Goal: Transaction & Acquisition: Subscribe to service/newsletter

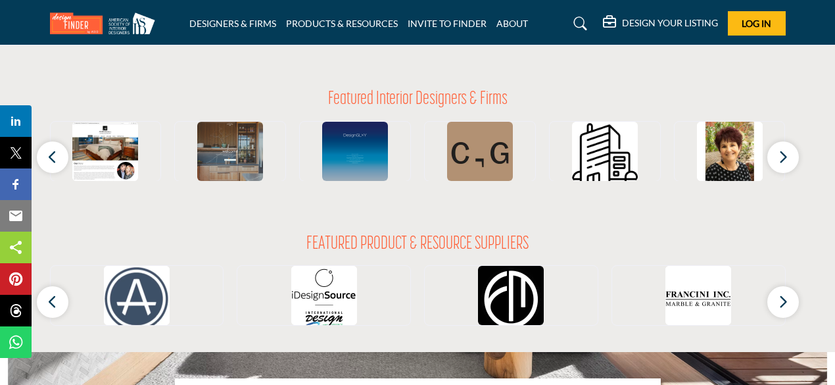
scroll to position [1211, 0]
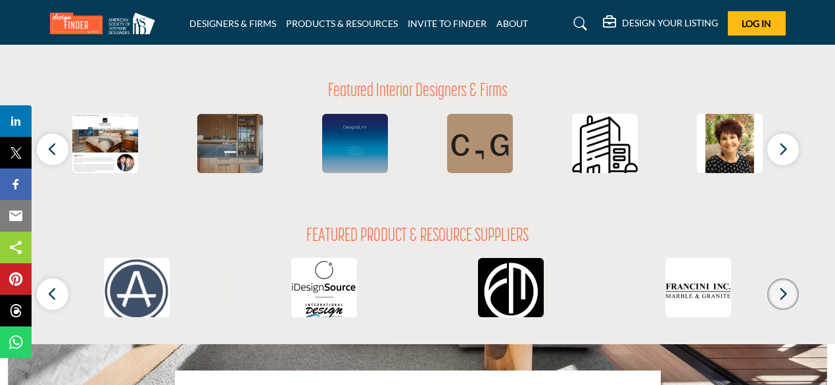
click at [787, 297] on icon "button" at bounding box center [783, 293] width 11 height 16
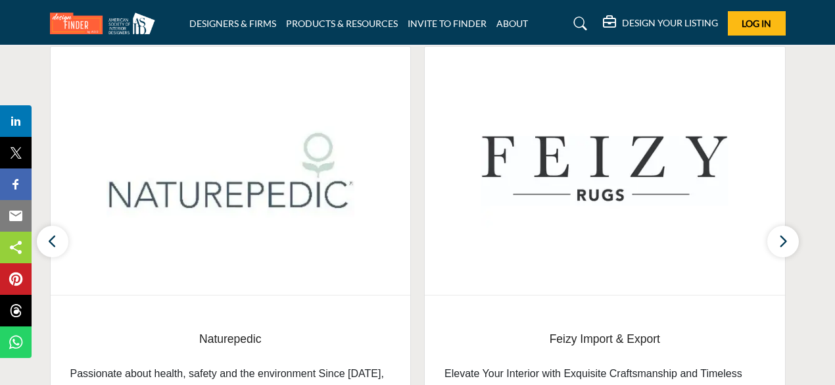
scroll to position [488, 0]
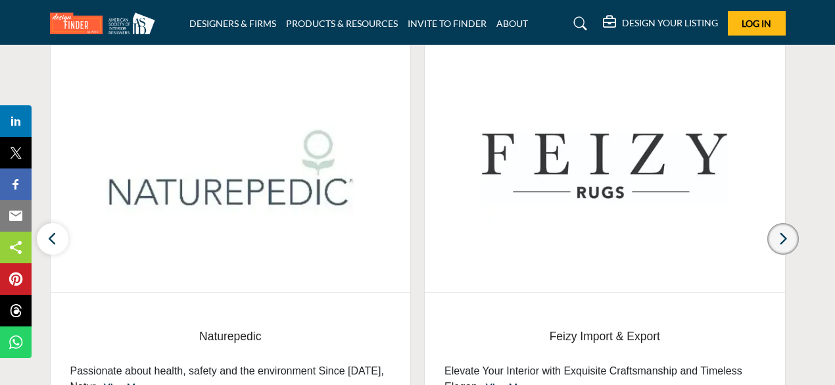
click at [785, 243] on icon "button" at bounding box center [783, 238] width 11 height 16
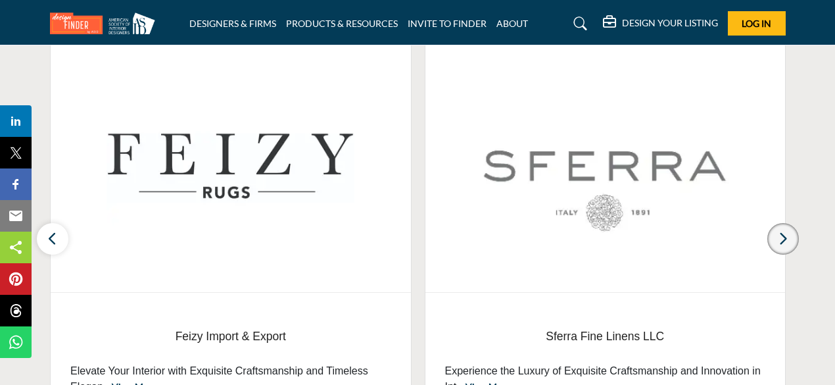
click at [785, 243] on icon "button" at bounding box center [783, 238] width 11 height 16
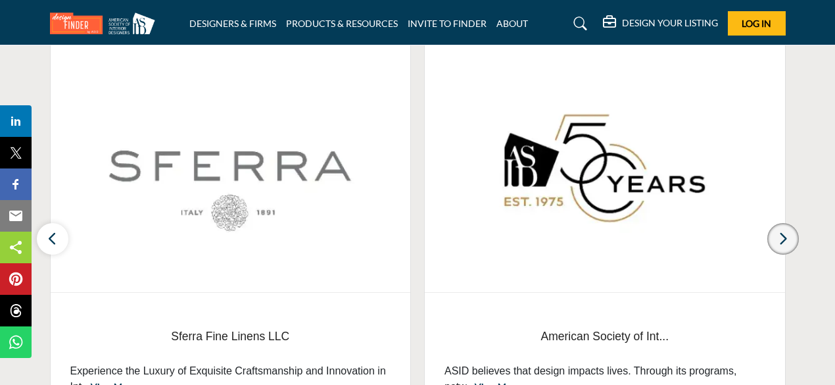
click at [785, 243] on icon "button" at bounding box center [783, 238] width 11 height 16
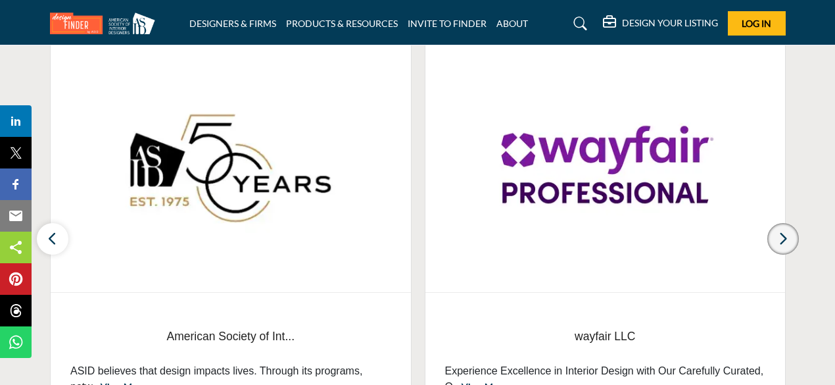
click at [785, 243] on icon "button" at bounding box center [783, 238] width 11 height 16
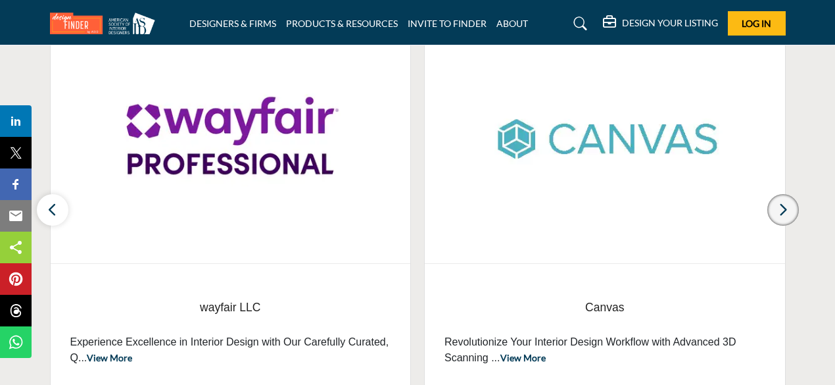
scroll to position [516, 0]
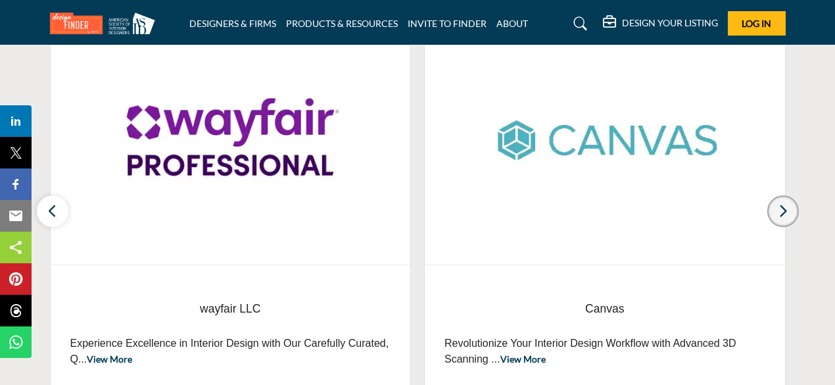
click at [790, 203] on button "button" at bounding box center [783, 211] width 32 height 32
click at [791, 213] on button "button" at bounding box center [783, 211] width 32 height 32
click at [790, 218] on button "button" at bounding box center [783, 211] width 32 height 32
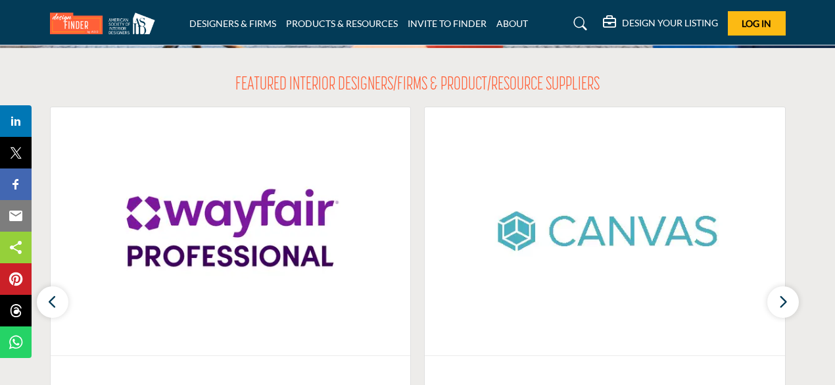
scroll to position [426, 0]
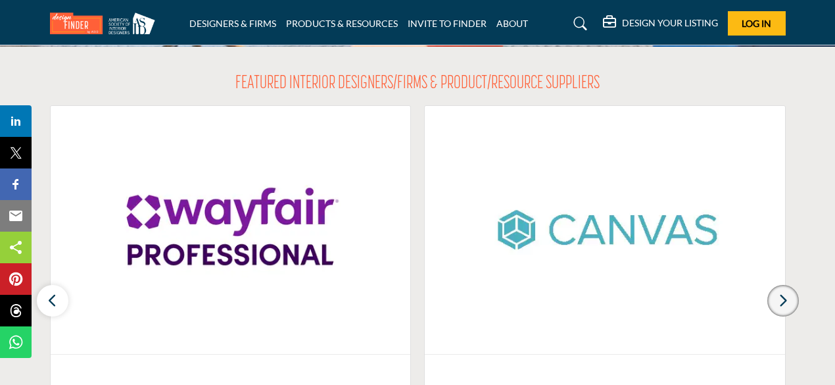
click at [793, 291] on button "button" at bounding box center [783, 301] width 32 height 32
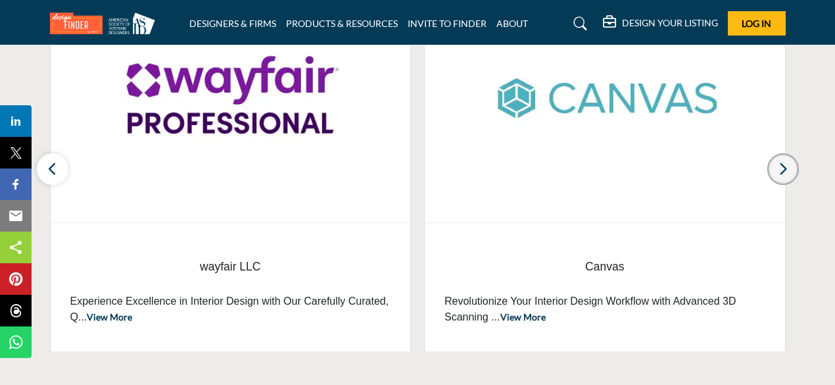
scroll to position [558, 0]
click at [785, 169] on icon "button" at bounding box center [783, 168] width 11 height 16
click at [58, 173] on button "button" at bounding box center [53, 169] width 32 height 32
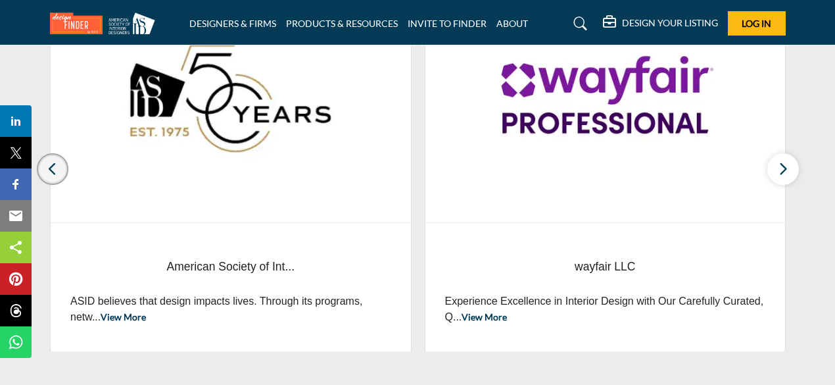
click at [58, 173] on button "button" at bounding box center [53, 169] width 32 height 32
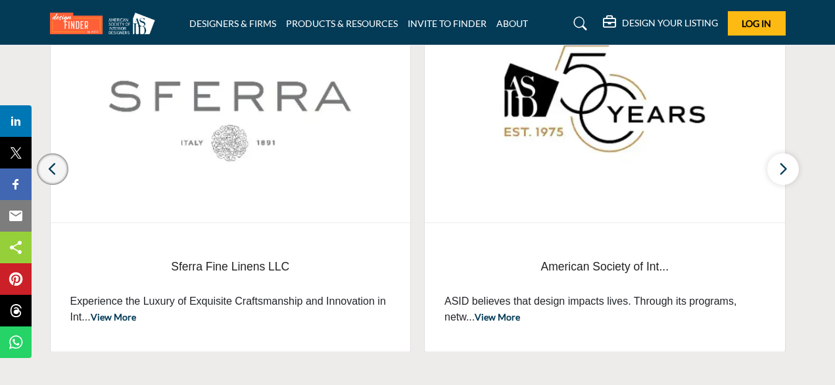
click at [58, 173] on button "button" at bounding box center [53, 169] width 32 height 32
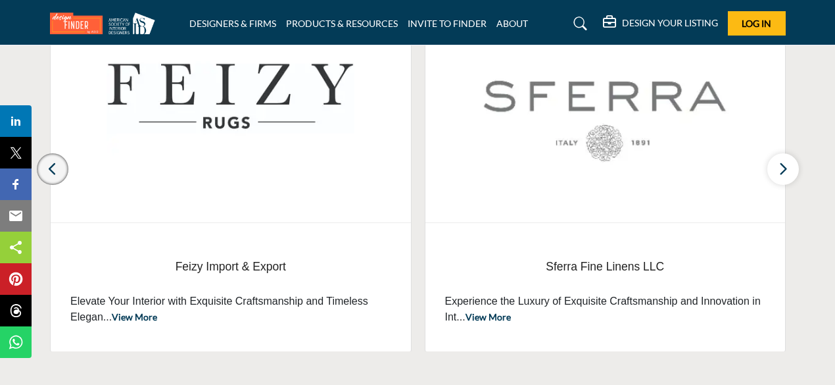
click at [58, 173] on button "button" at bounding box center [53, 169] width 32 height 32
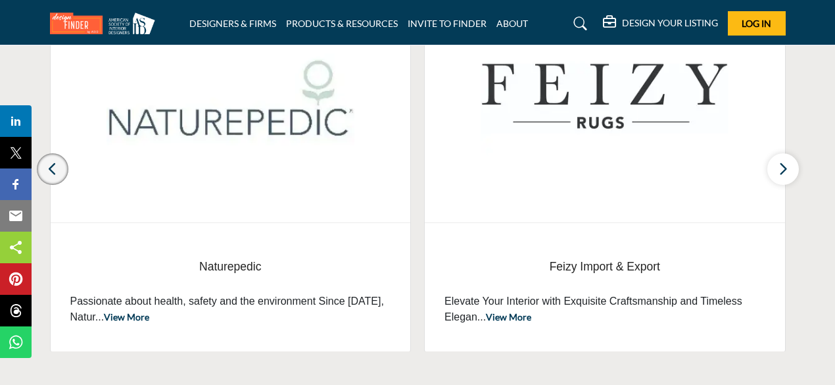
click at [58, 173] on button "button" at bounding box center [53, 169] width 32 height 32
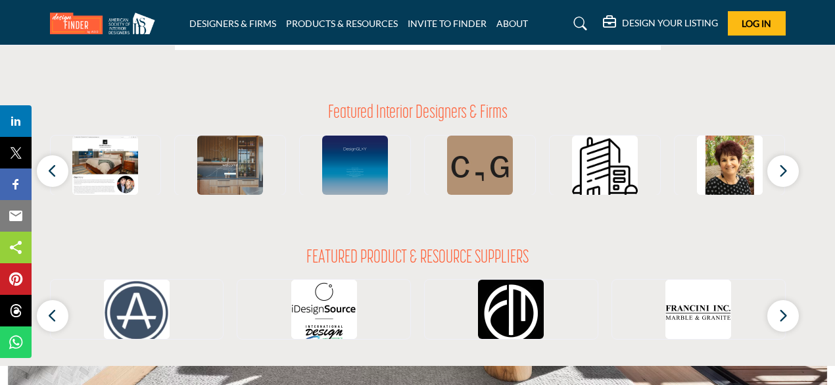
scroll to position [1182, 0]
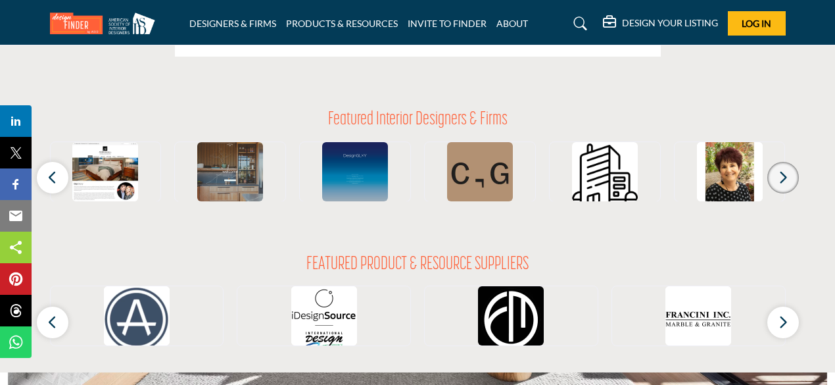
click at [791, 172] on button "button" at bounding box center [783, 178] width 32 height 32
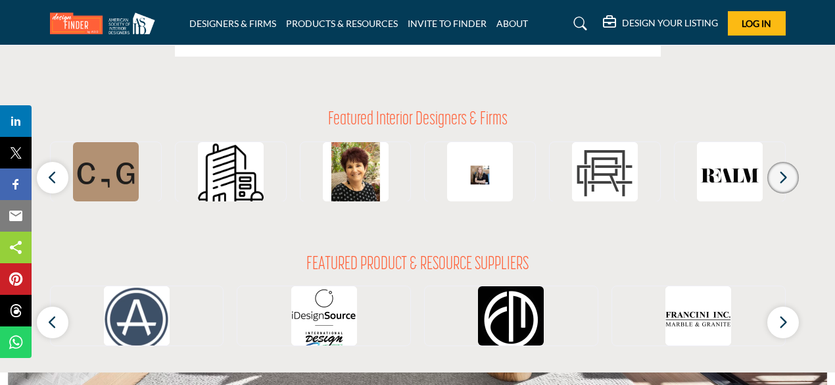
click at [791, 171] on button "button" at bounding box center [783, 178] width 32 height 32
click at [790, 322] on button "button" at bounding box center [783, 322] width 32 height 32
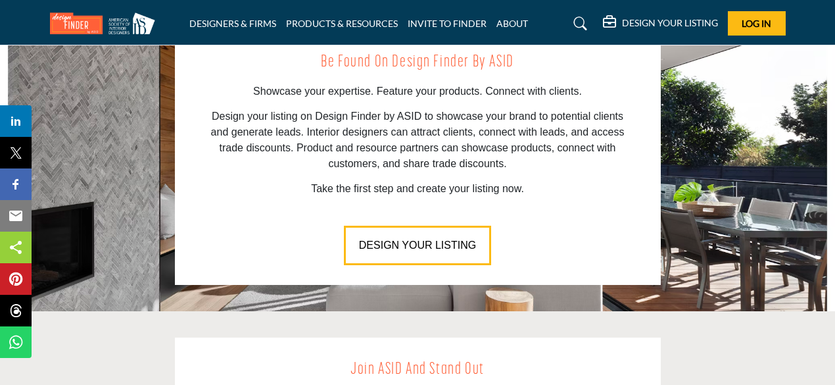
scroll to position [1448, 0]
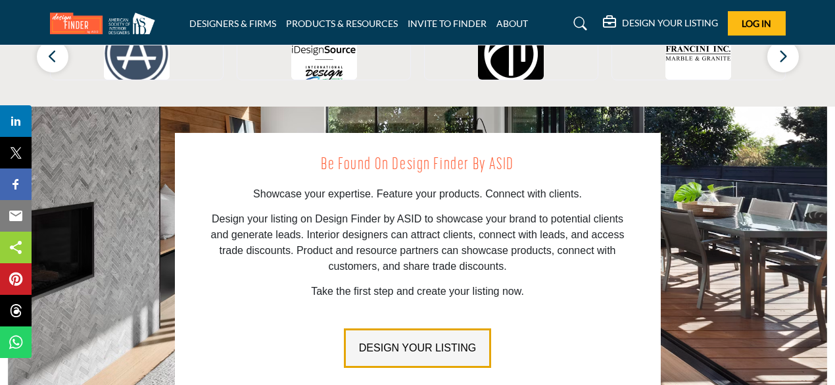
click at [454, 357] on button "DESIGN YOUR LISTING" at bounding box center [417, 347] width 147 height 39
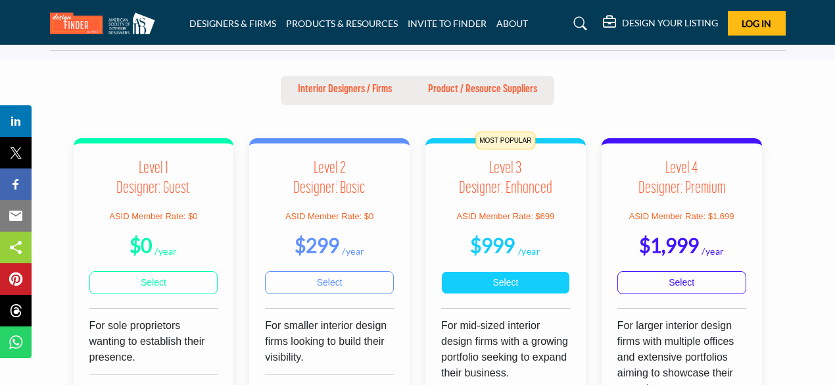
scroll to position [363, 0]
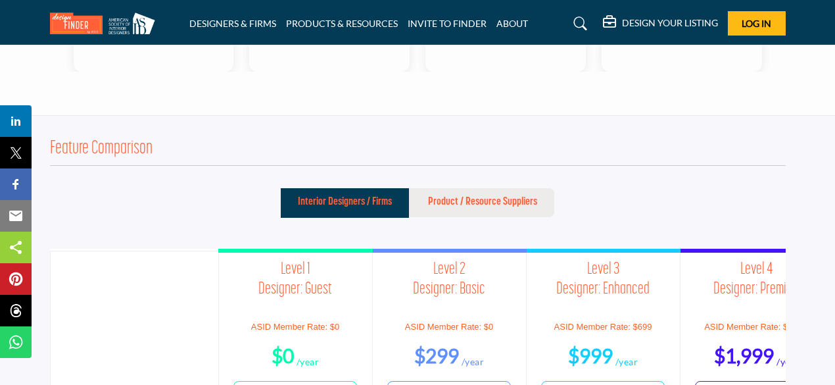
scroll to position [1134, 0]
click at [475, 195] on button "Product / Resource Suppliers" at bounding box center [482, 202] width 143 height 30
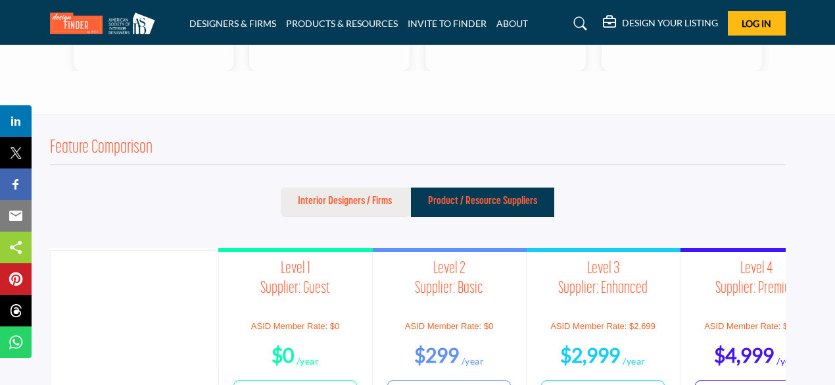
click at [368, 193] on p "Interior Designers / Firms" at bounding box center [345, 201] width 94 height 16
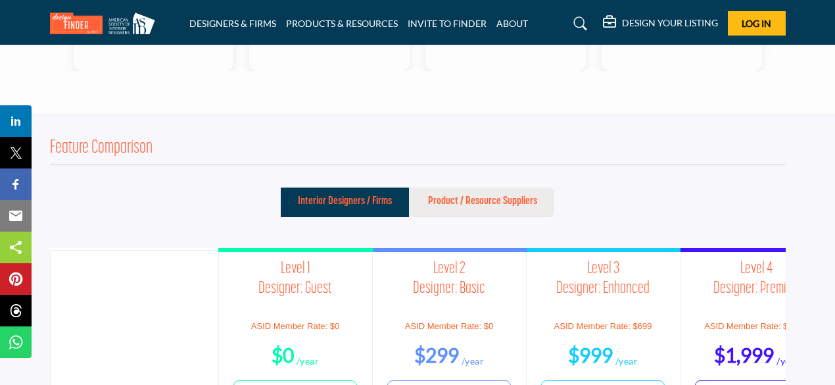
click at [469, 193] on p "Product / Resource Suppliers" at bounding box center [482, 201] width 109 height 16
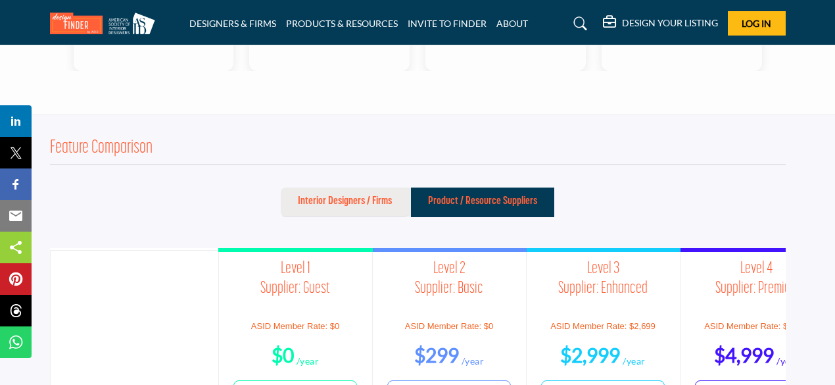
click at [378, 193] on p "Interior Designers / Firms" at bounding box center [345, 201] width 94 height 16
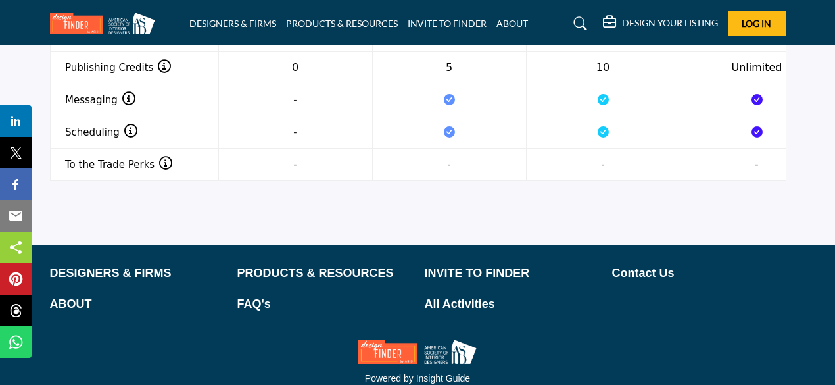
scroll to position [1938, 0]
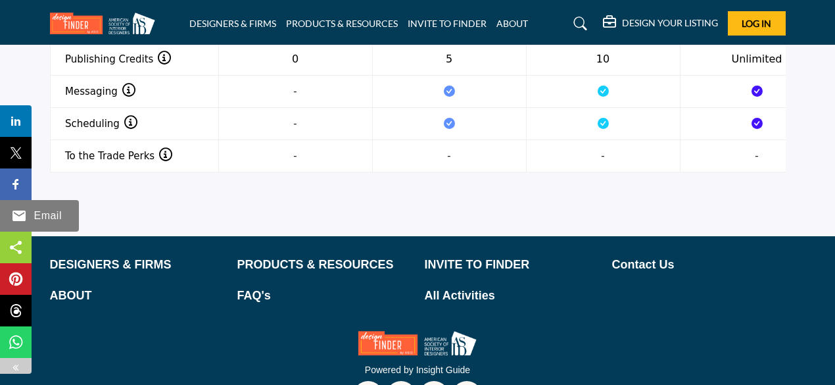
click at [66, 208] on span "Email" at bounding box center [48, 216] width 36 height 16
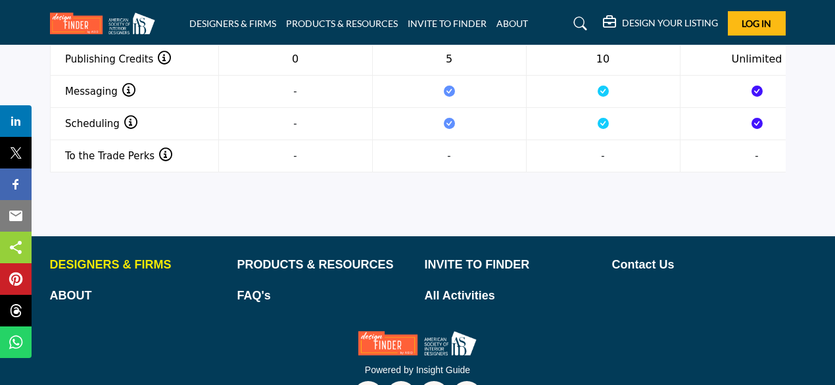
drag, startPoint x: 68, startPoint y: 208, endPoint x: 107, endPoint y: 214, distance: 39.2
click at [107, 256] on p "DESIGNERS & FIRMS" at bounding box center [137, 265] width 174 height 18
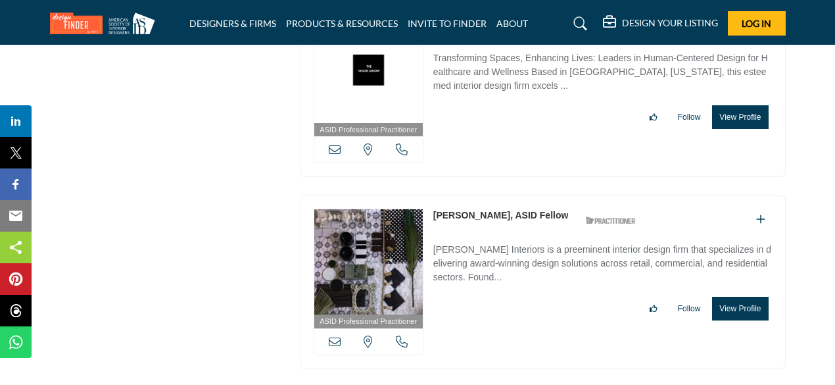
scroll to position [16175, 0]
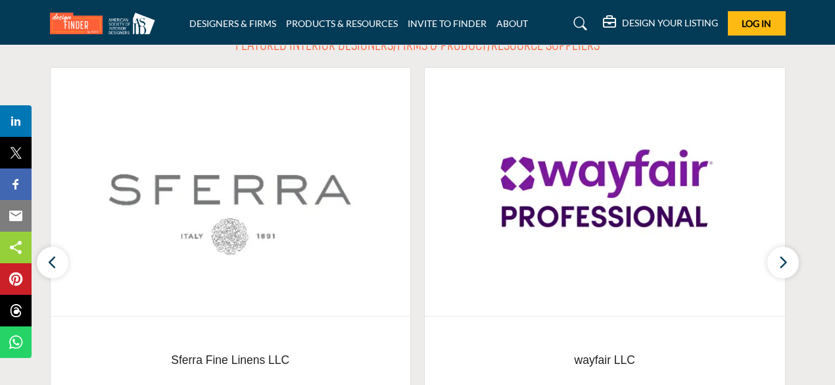
scroll to position [465, 0]
click at [779, 266] on icon "button" at bounding box center [783, 261] width 11 height 16
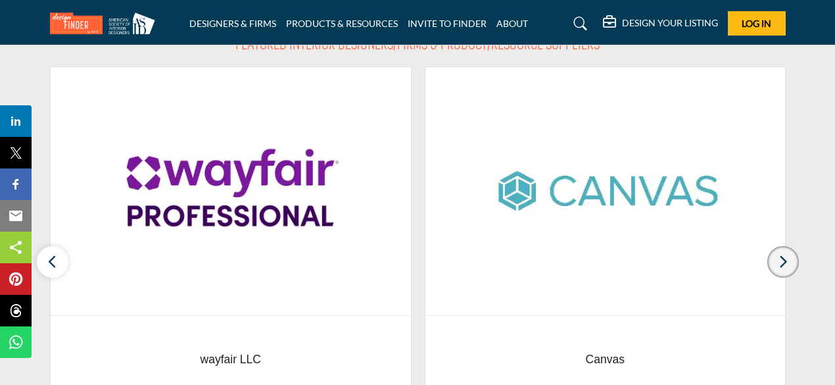
click at [779, 266] on icon "button" at bounding box center [783, 261] width 11 height 16
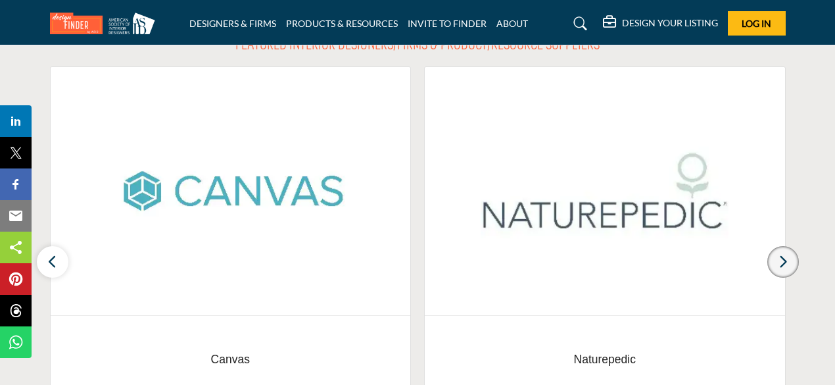
click at [779, 266] on icon "button" at bounding box center [783, 261] width 11 height 16
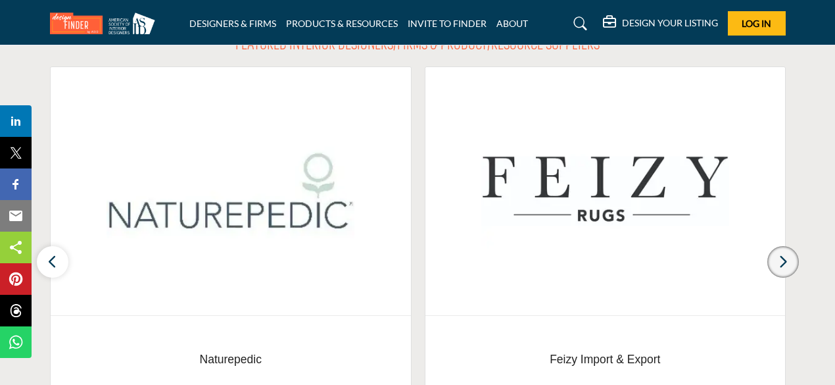
click at [779, 266] on icon "button" at bounding box center [783, 261] width 11 height 16
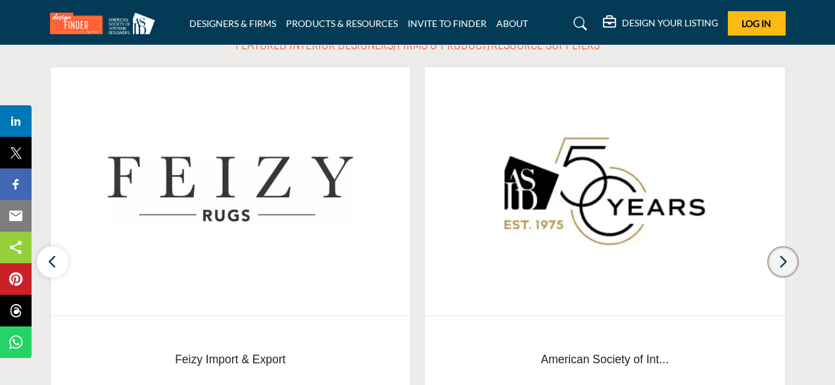
click at [779, 266] on icon "button" at bounding box center [783, 261] width 11 height 16
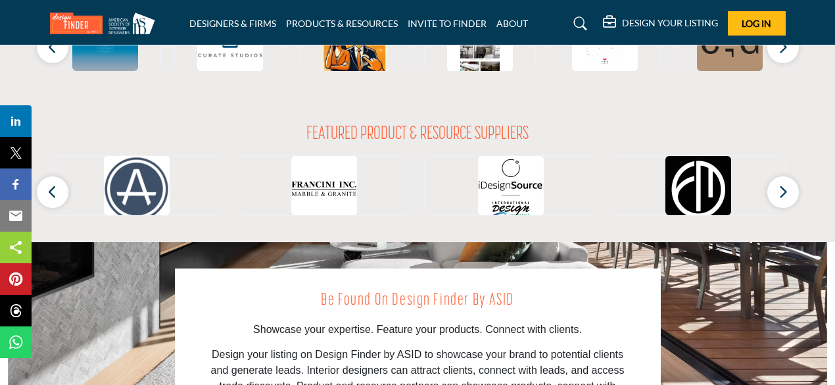
scroll to position [1312, 0]
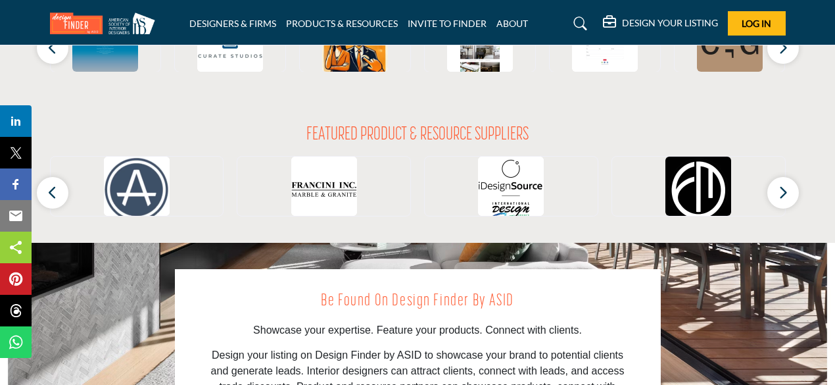
click at [473, 132] on h2 "FEATURED PRODUCT & RESOURCE SUPPLIERS" at bounding box center [417, 135] width 222 height 22
click at [800, 189] on section "FEATURED PRODUCT & RESOURCE SUPPLIERS ‹ ›" at bounding box center [417, 170] width 835 height 145
click at [795, 190] on button "button" at bounding box center [783, 193] width 32 height 32
click at [792, 185] on button "button" at bounding box center [783, 193] width 32 height 32
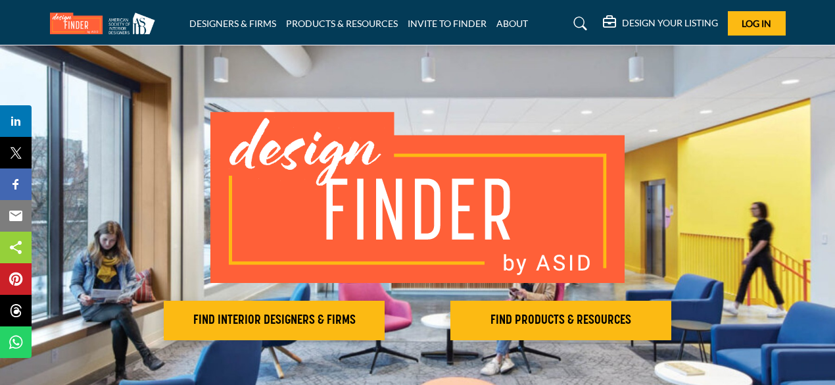
scroll to position [34, 0]
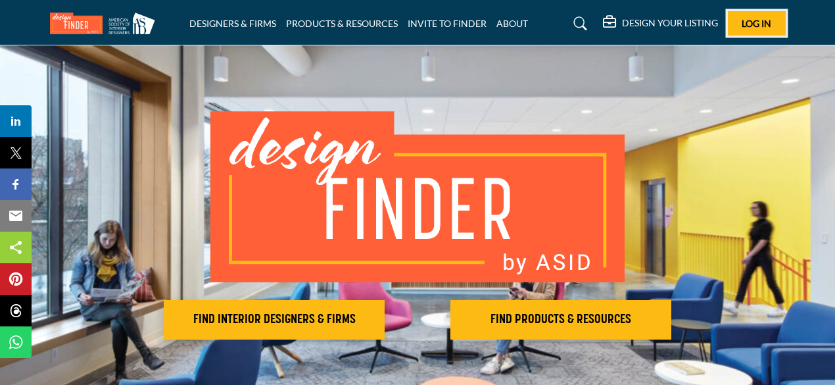
click at [746, 29] on button "Log In" at bounding box center [757, 23] width 58 height 24
